Goal: Task Accomplishment & Management: Manage account settings

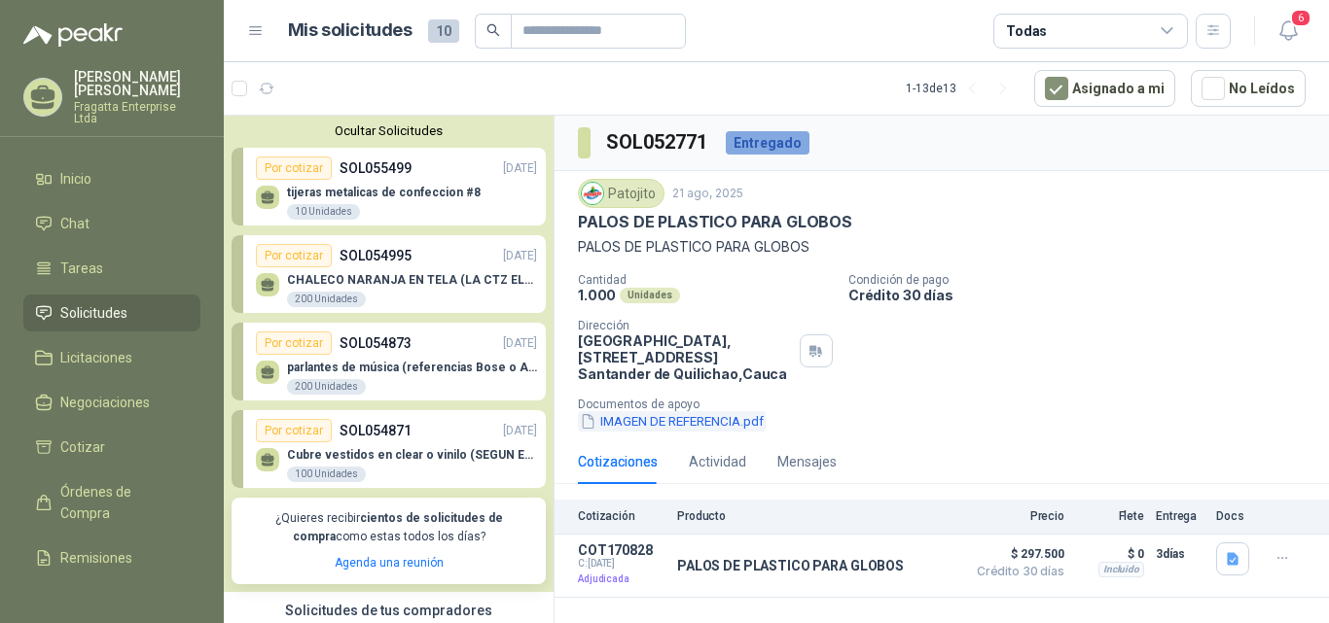
click at [664, 415] on button "IMAGEN DE REFERENCIA.pdf" at bounding box center [672, 421] width 188 height 20
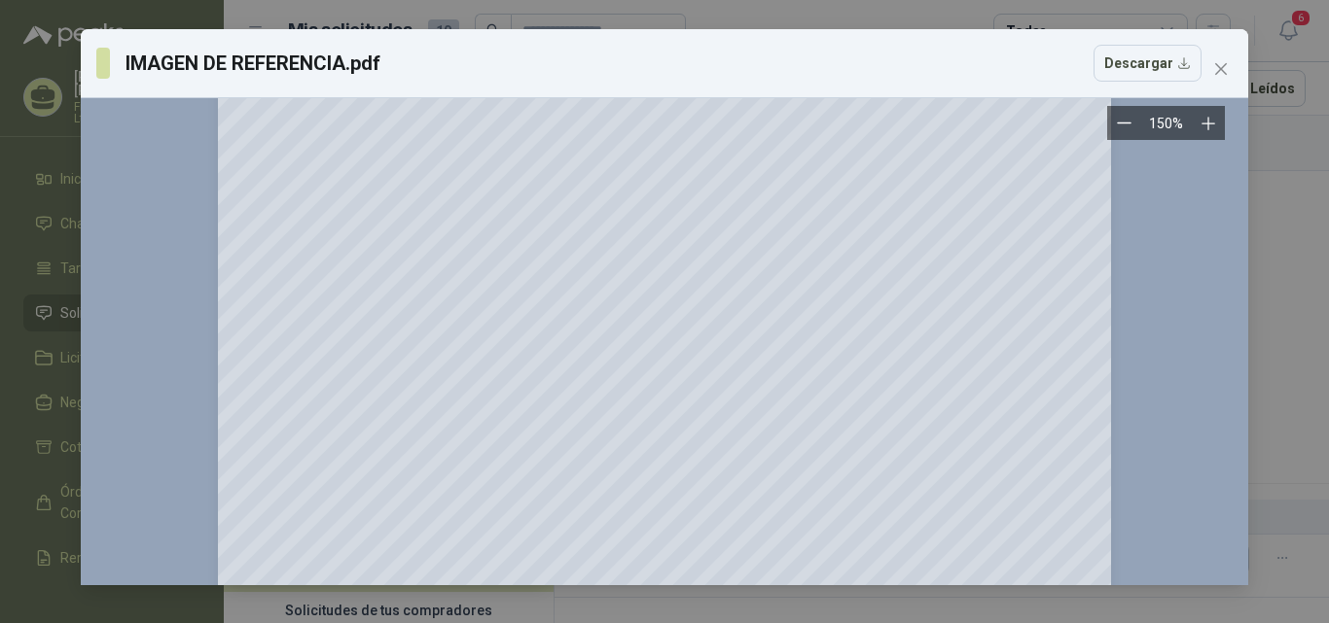
scroll to position [33, 0]
click at [1217, 74] on icon "close" at bounding box center [1221, 69] width 12 height 12
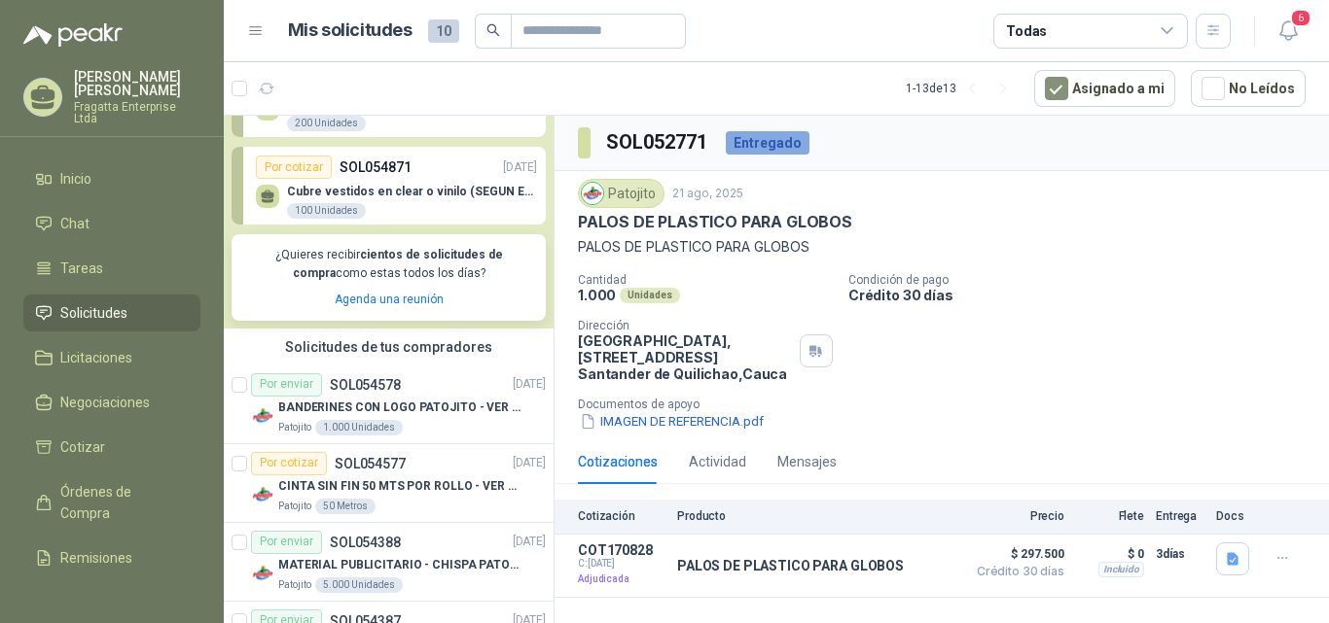
scroll to position [284, 0]
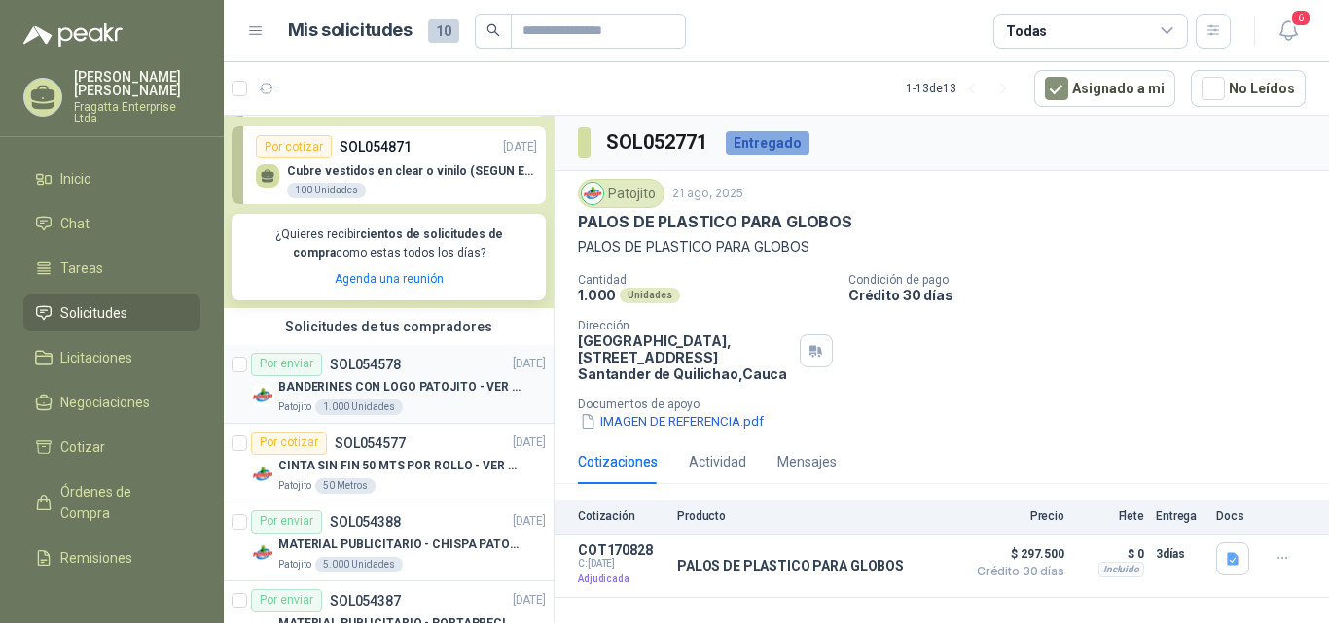
click at [456, 392] on p "BANDERINES CON LOGO PATOJITO - VER DOC ADJUNTO" at bounding box center [399, 387] width 242 height 18
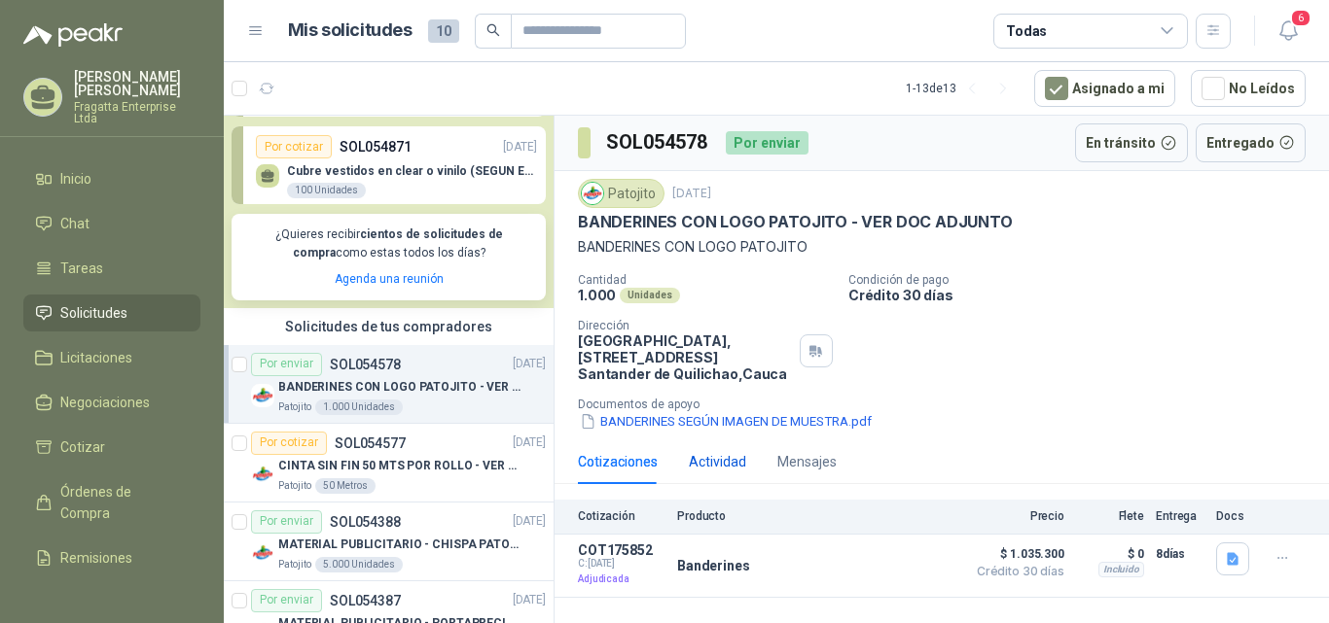
click at [699, 455] on div "Actividad" at bounding box center [717, 461] width 57 height 21
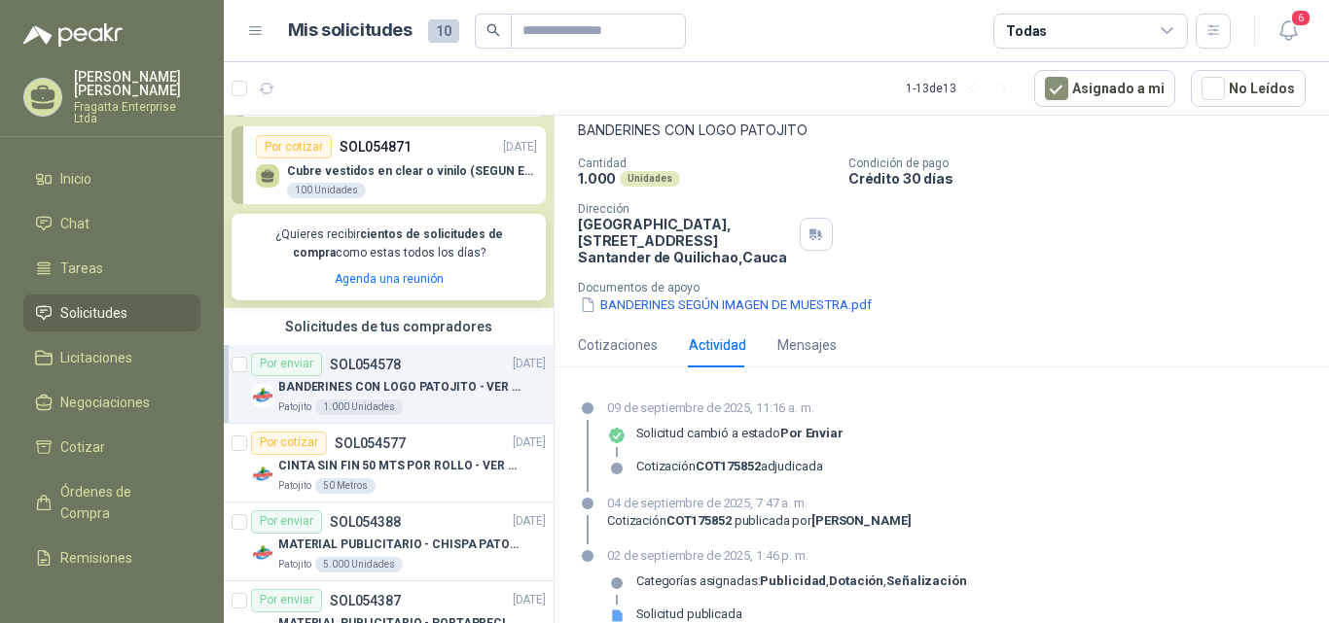
scroll to position [143, 0]
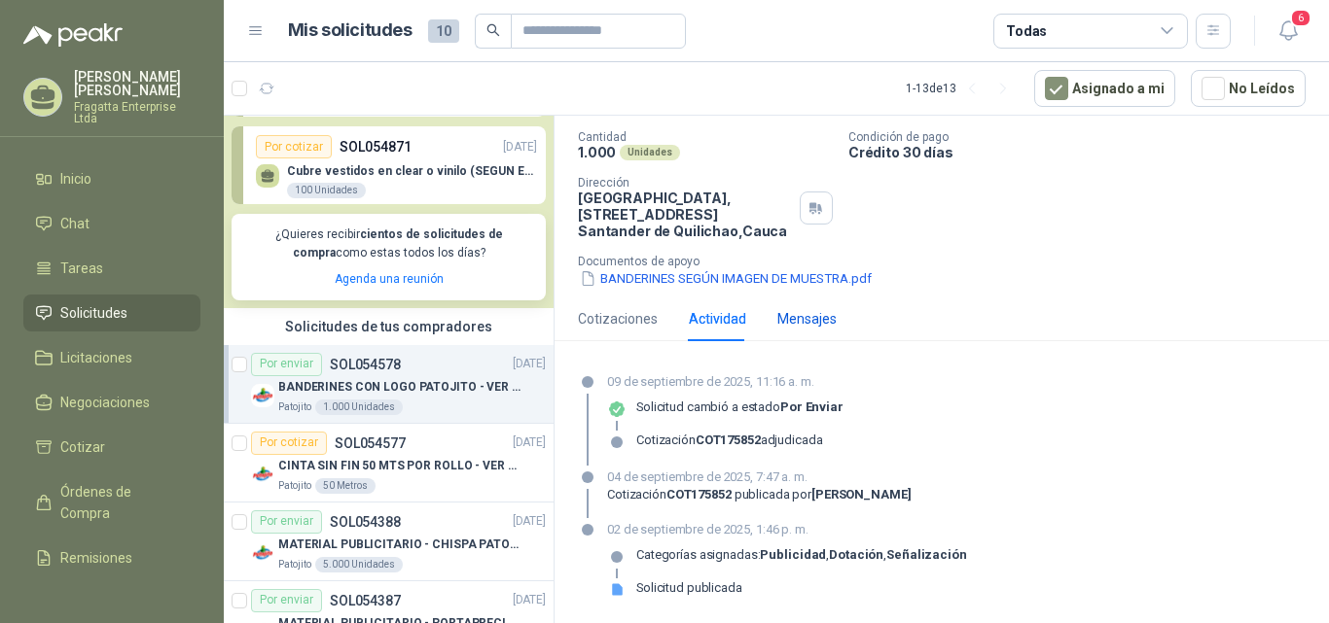
click at [807, 321] on div "Mensajes" at bounding box center [806, 318] width 59 height 21
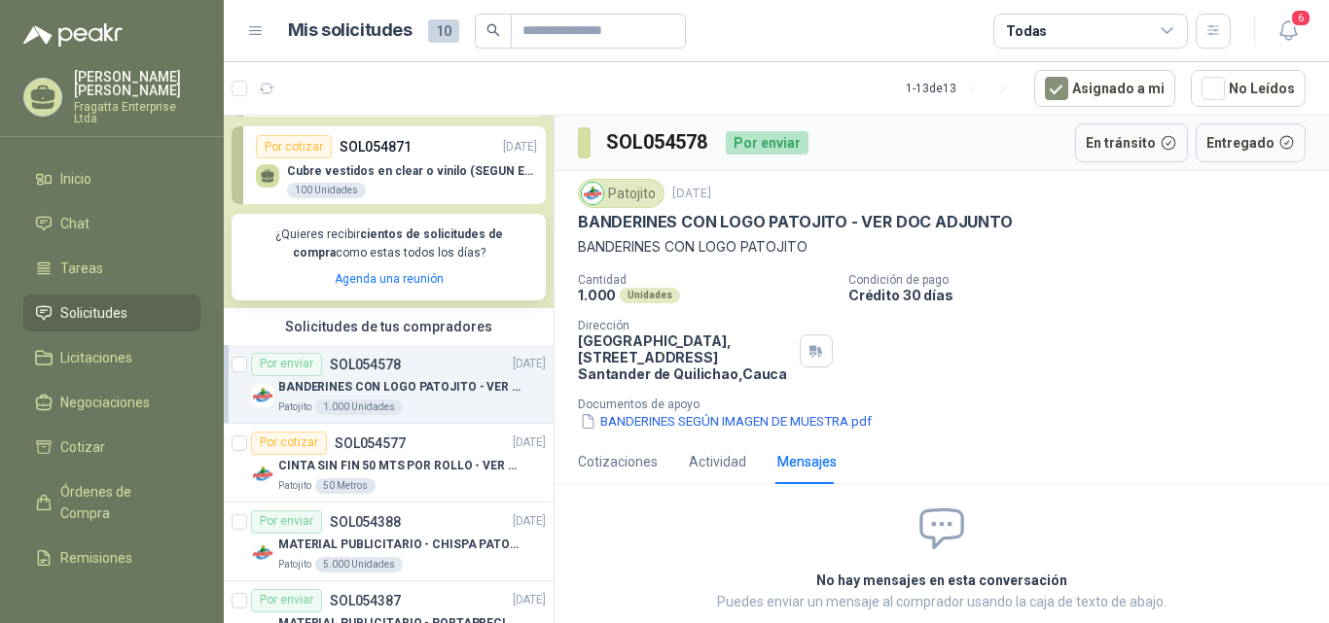
scroll to position [85, 0]
